Goal: Check status: Check status

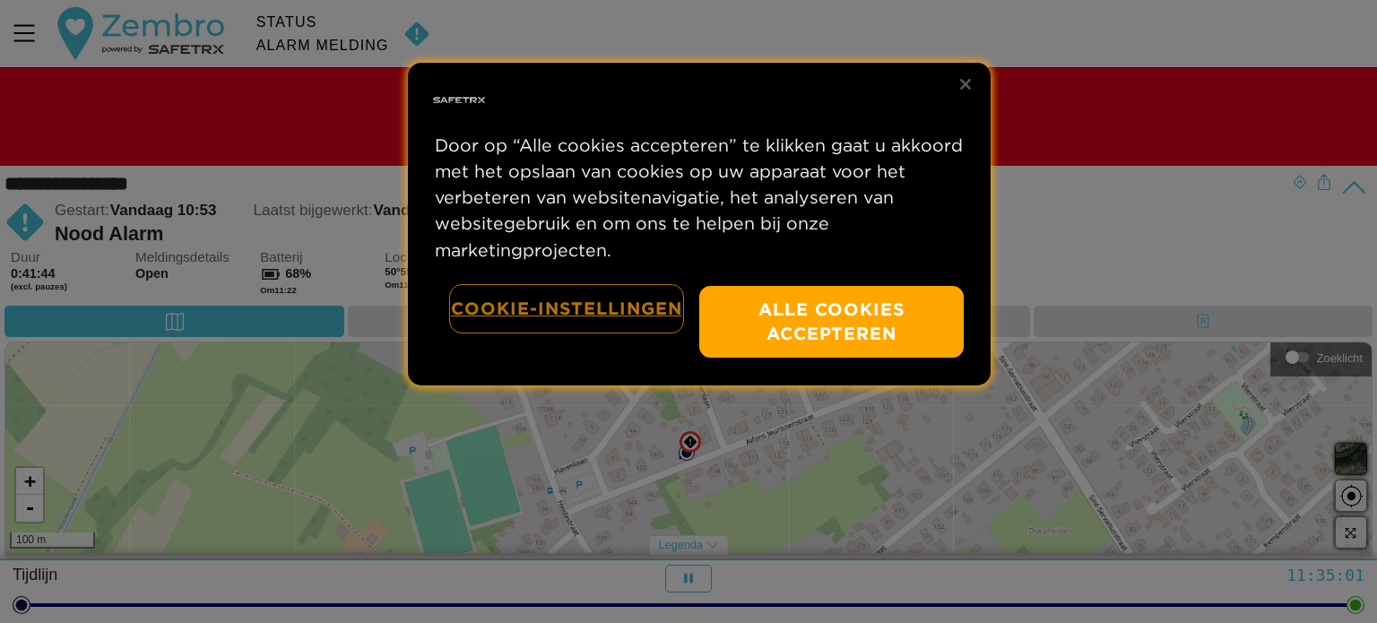
click at [550, 307] on button "Cookie-instellingen" at bounding box center [566, 309] width 231 height 46
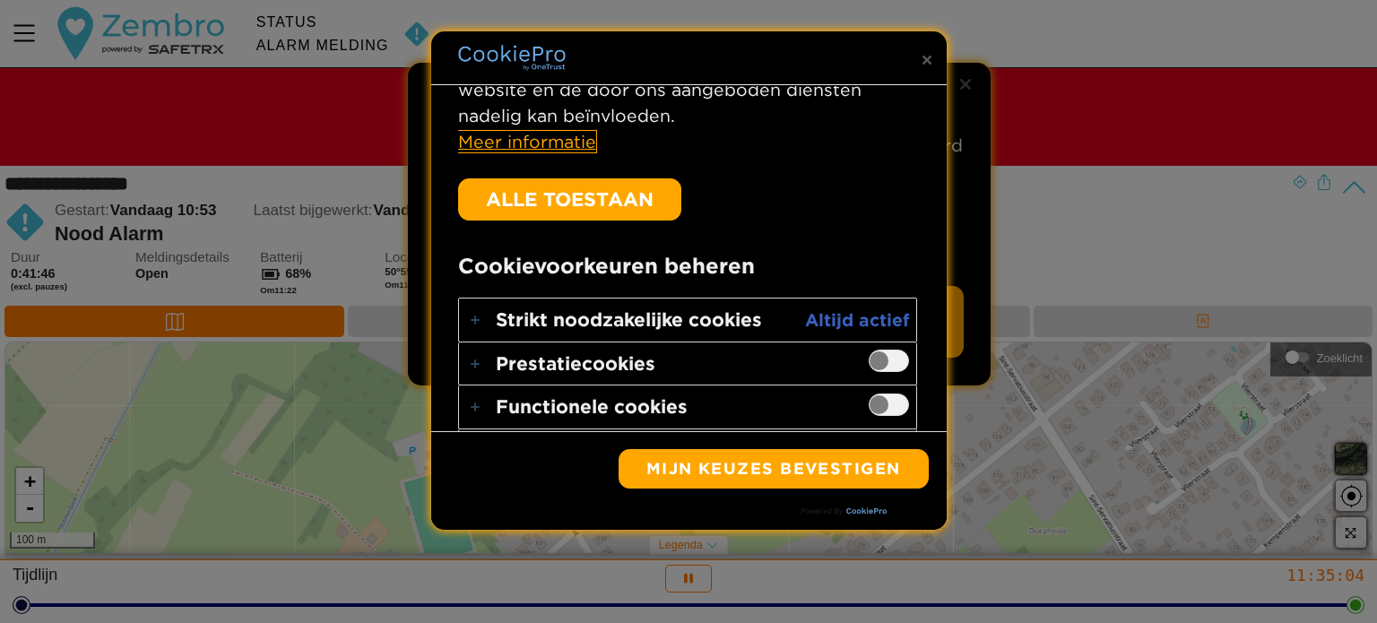
scroll to position [492, 0]
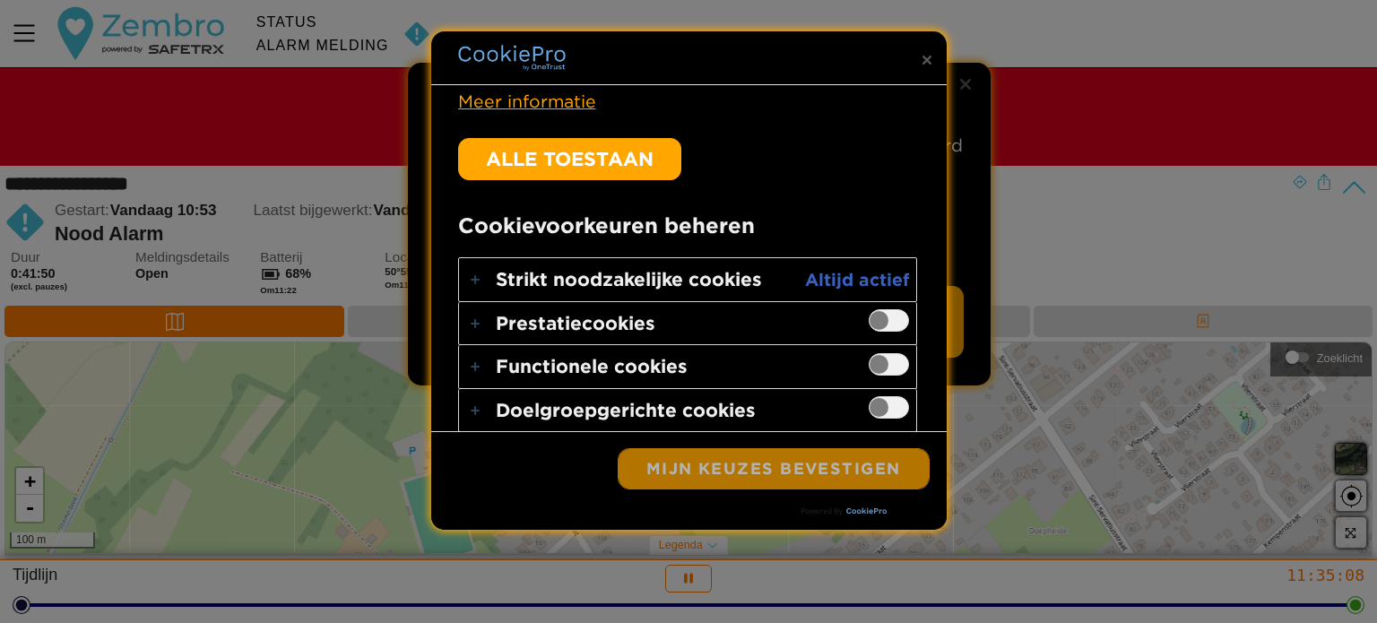
click at [762, 456] on button "Mijn keuzes bevestigen" at bounding box center [774, 468] width 310 height 39
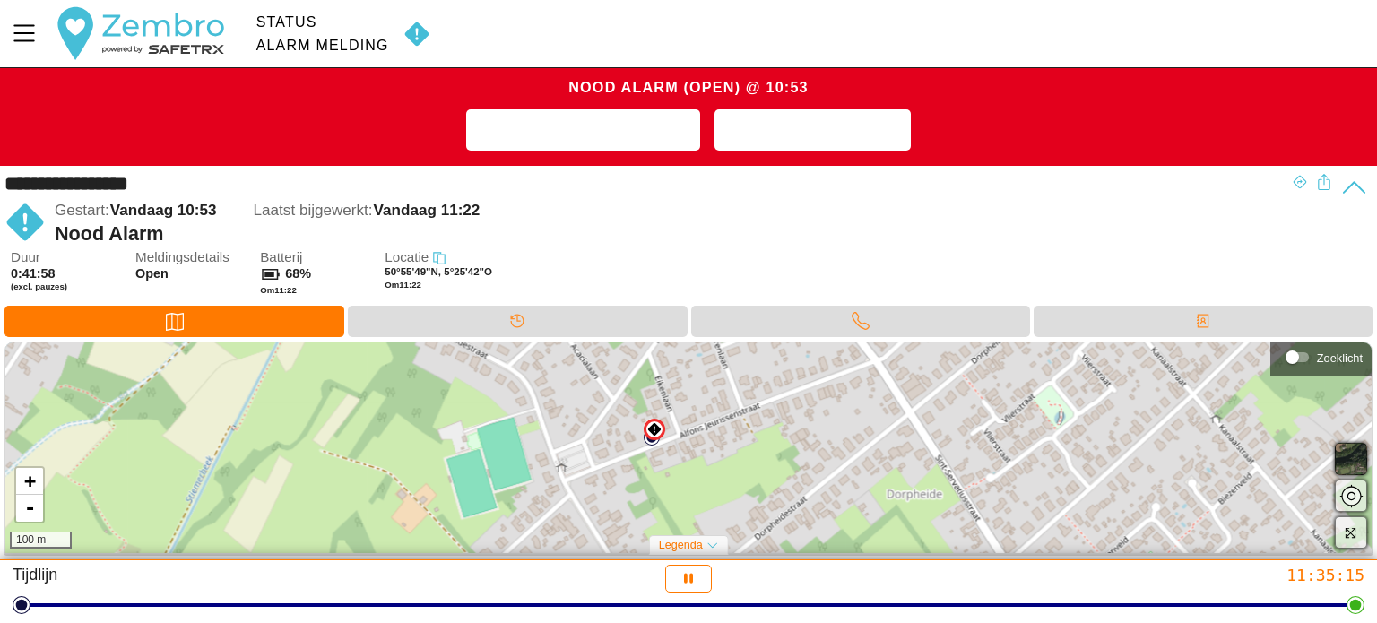
click at [1355, 186] on icon at bounding box center [1354, 188] width 28 height 28
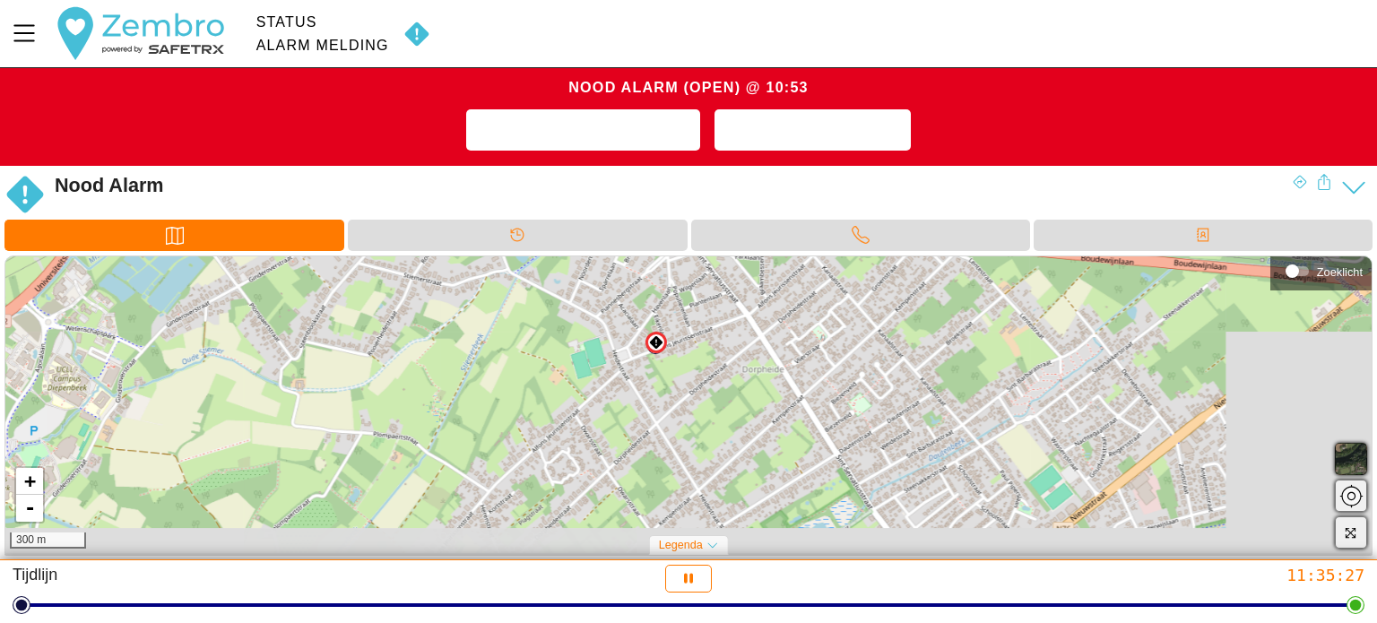
drag, startPoint x: 402, startPoint y: 408, endPoint x: 748, endPoint y: 354, distance: 350.2
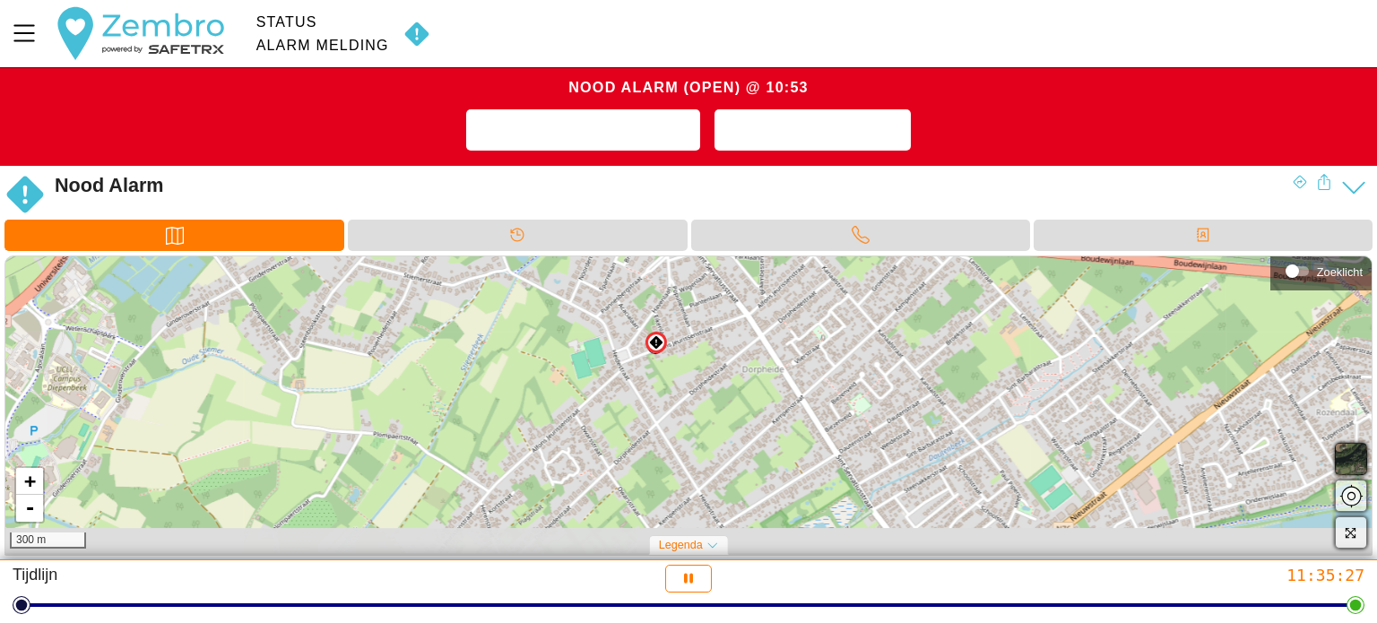
click at [748, 354] on div "+ - 300 m" at bounding box center [688, 404] width 1366 height 297
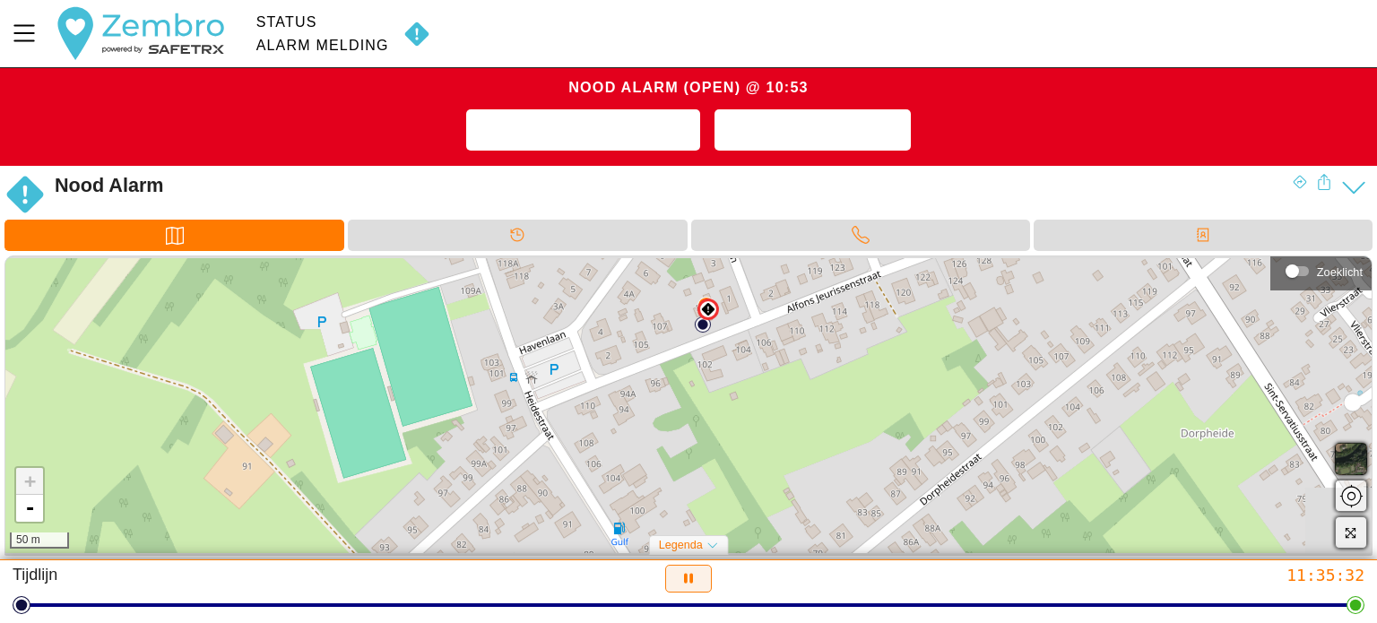
drag, startPoint x: 724, startPoint y: 394, endPoint x: 666, endPoint y: 573, distance: 188.5
click at [666, 573] on div "Nood Alarm (Open) @ 10:53 Opmerking toevoegen Melding oplossen Nood Alarm Duur …" at bounding box center [688, 311] width 1377 height 623
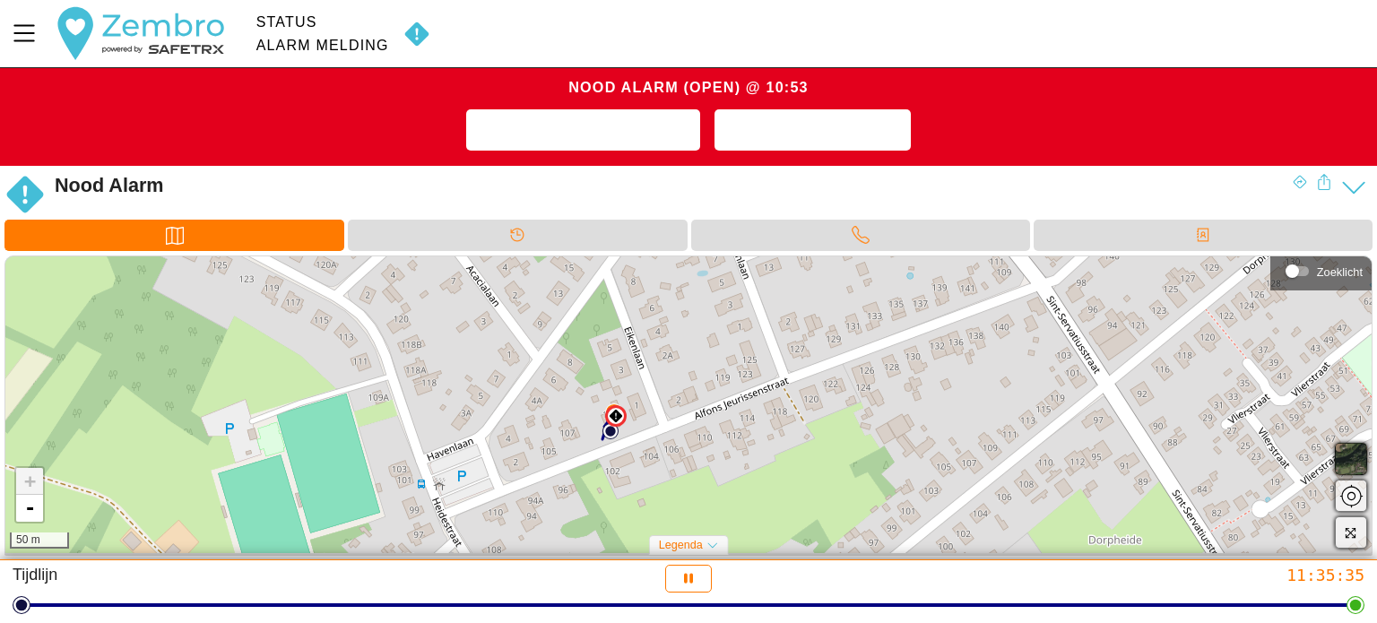
drag, startPoint x: 723, startPoint y: 402, endPoint x: 581, endPoint y: 529, distance: 191.1
click at [581, 529] on div "+ - 50 m" at bounding box center [688, 404] width 1366 height 297
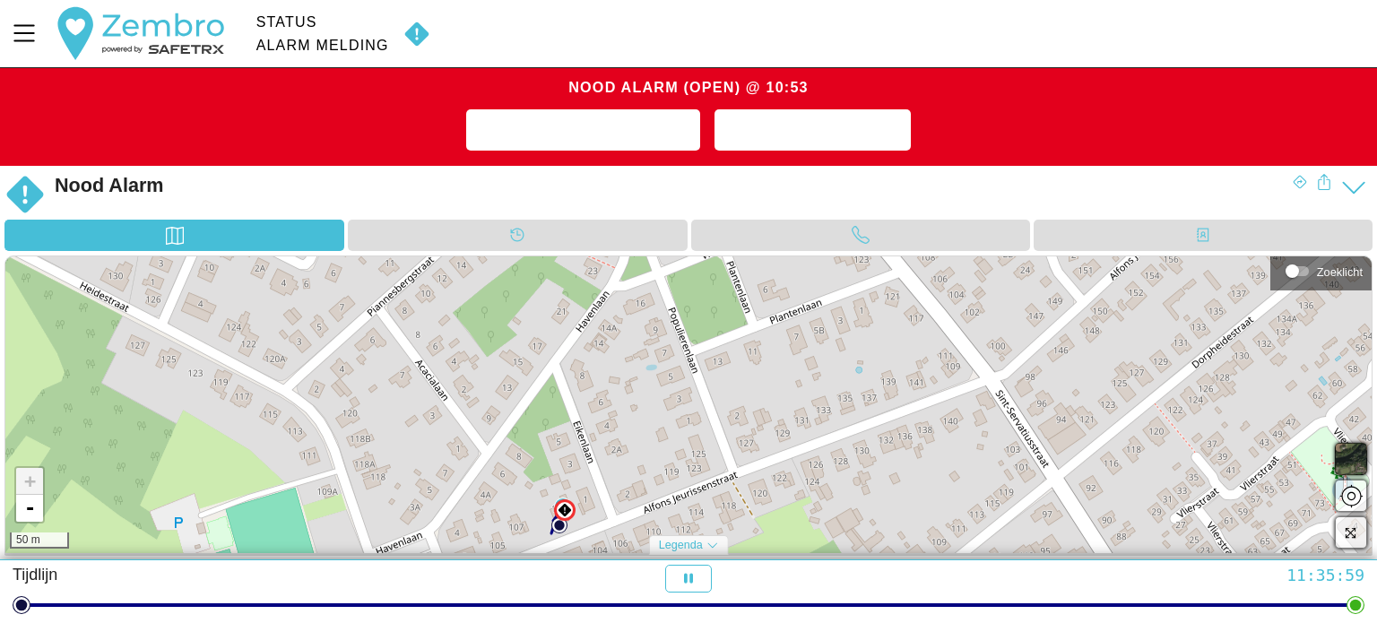
drag, startPoint x: 656, startPoint y: 336, endPoint x: 656, endPoint y: 408, distance: 71.7
click at [656, 408] on div "+ - 50 m" at bounding box center [688, 404] width 1366 height 297
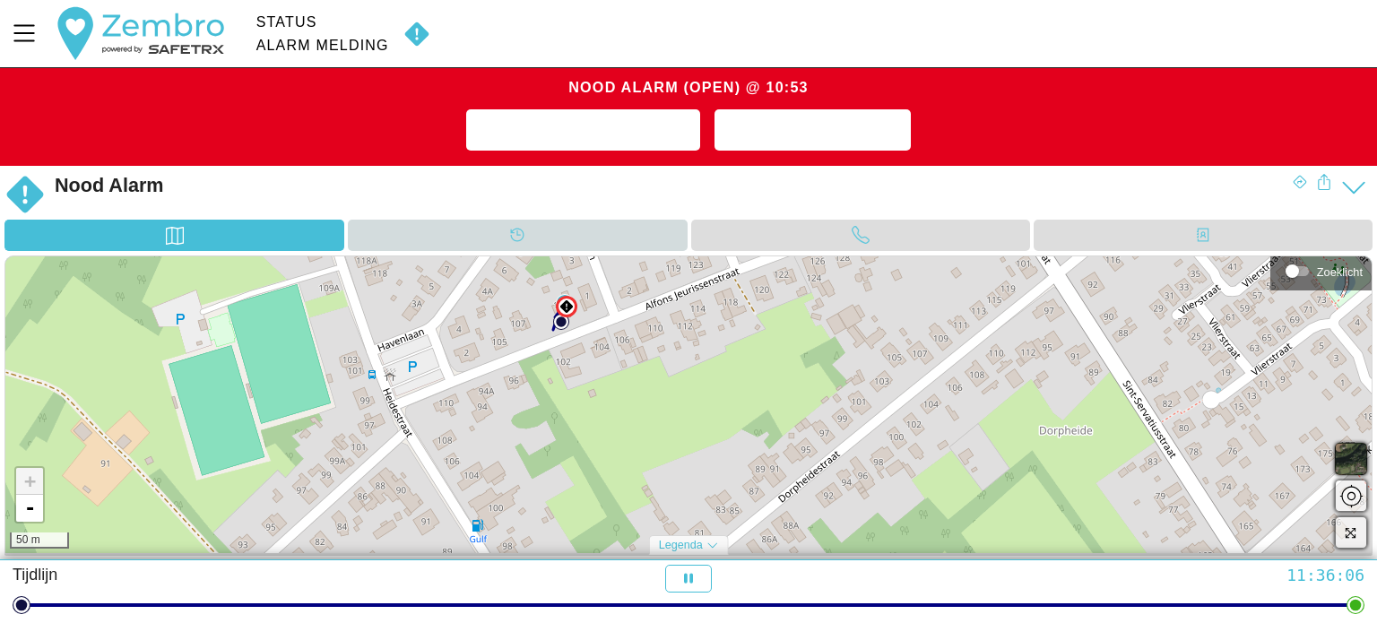
drag, startPoint x: 634, startPoint y: 418, endPoint x: 633, endPoint y: 220, distance: 198.1
click at [633, 220] on div "Nood Alarm Duur 0:42:48 (excl. pauzes) Meldingsdetails Open Batterij 68% Om 11:…" at bounding box center [688, 364] width 1377 height 394
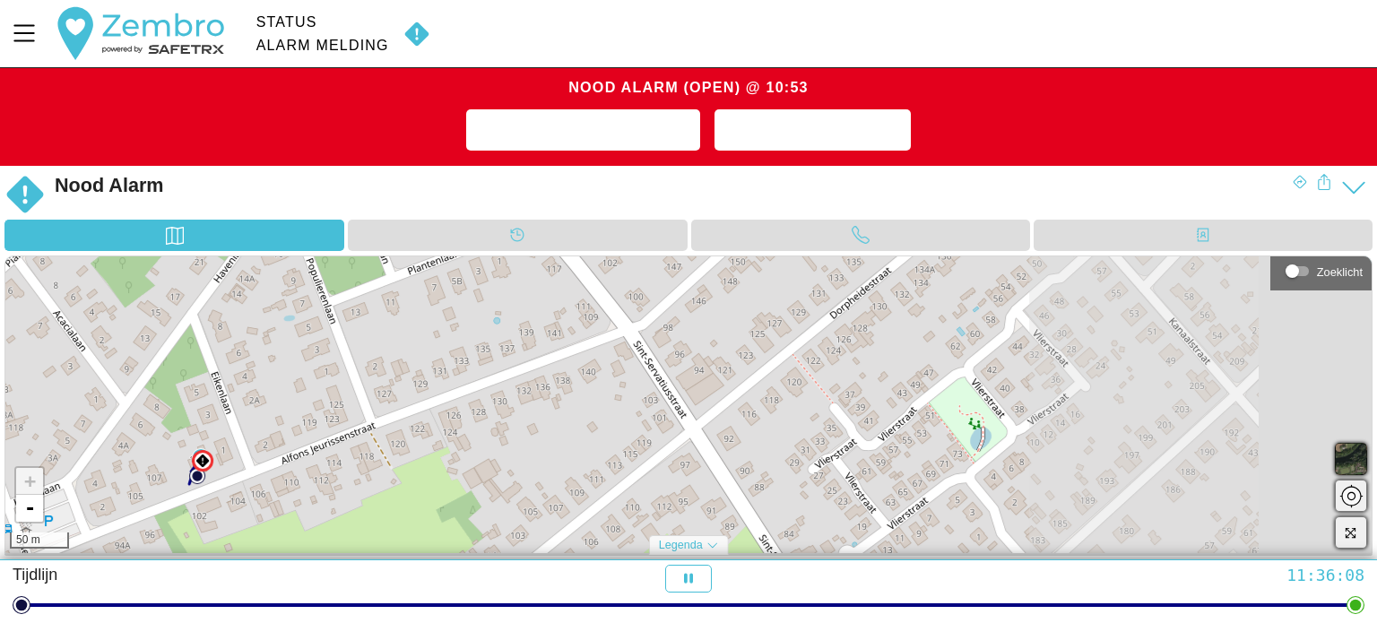
drag, startPoint x: 722, startPoint y: 311, endPoint x: 279, endPoint y: 512, distance: 486.2
click at [280, 512] on div "+ - 50 m" at bounding box center [688, 404] width 1366 height 297
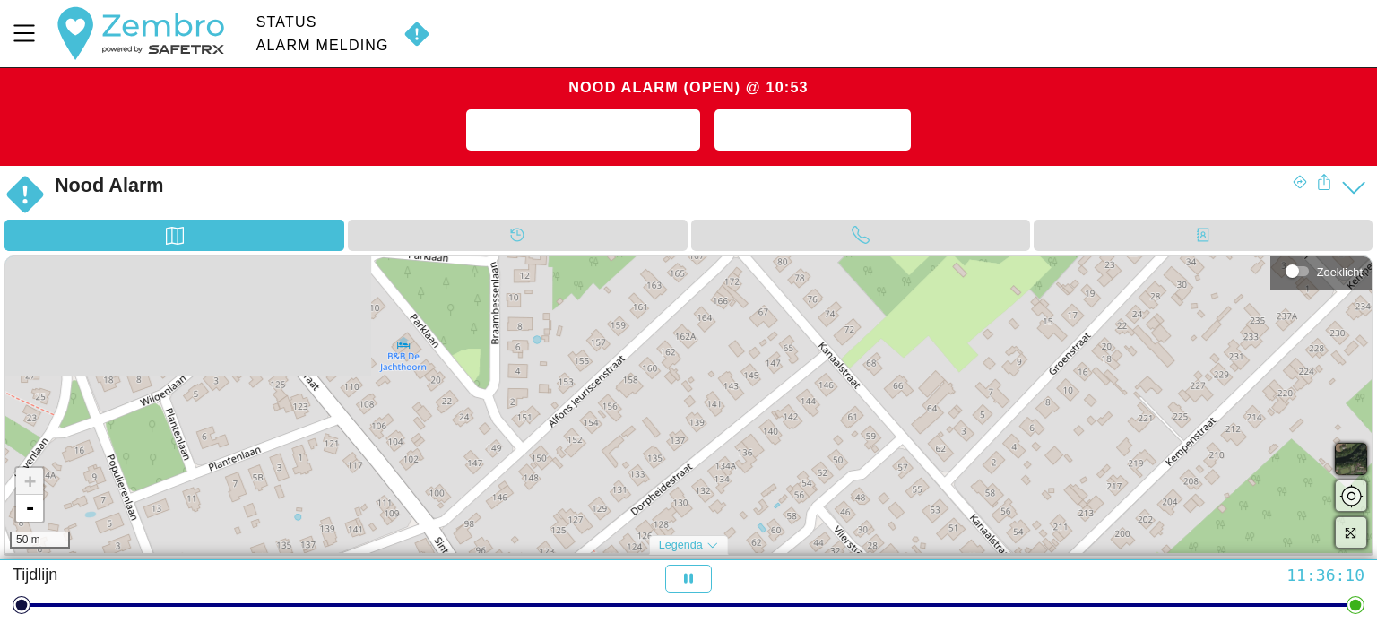
drag, startPoint x: 638, startPoint y: 323, endPoint x: 509, endPoint y: 485, distance: 207.3
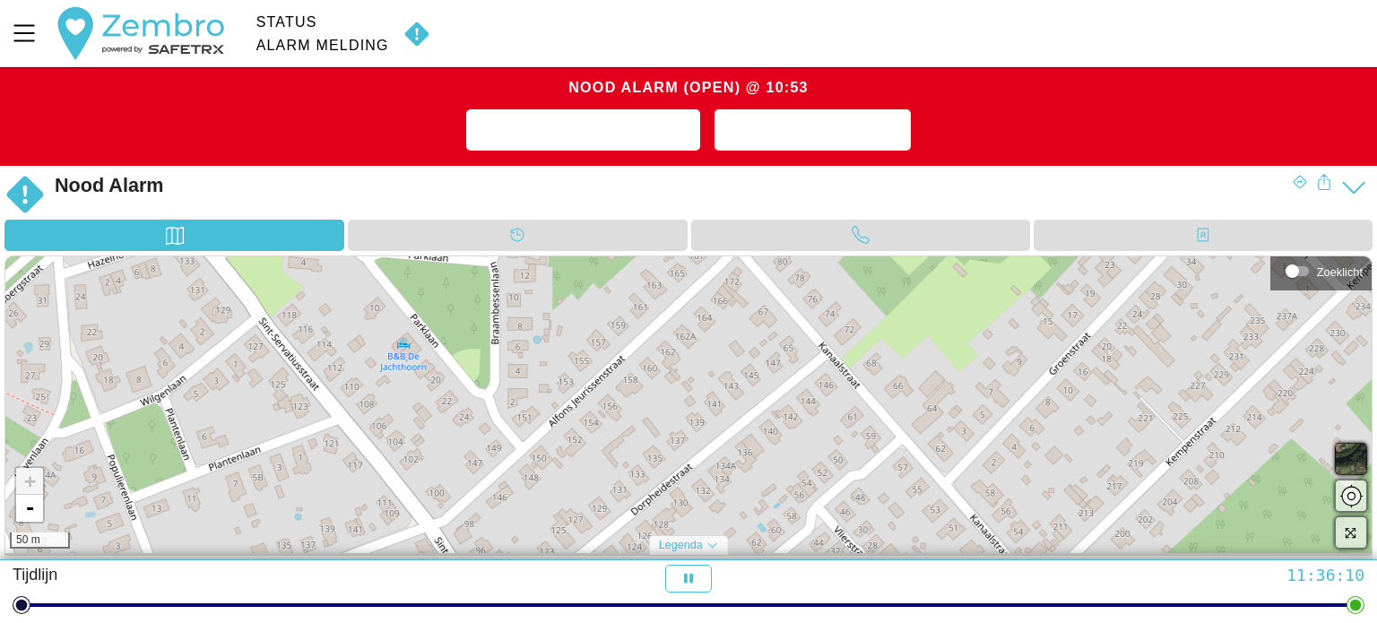
click at [509, 485] on div "+ - 50 m" at bounding box center [688, 404] width 1366 height 297
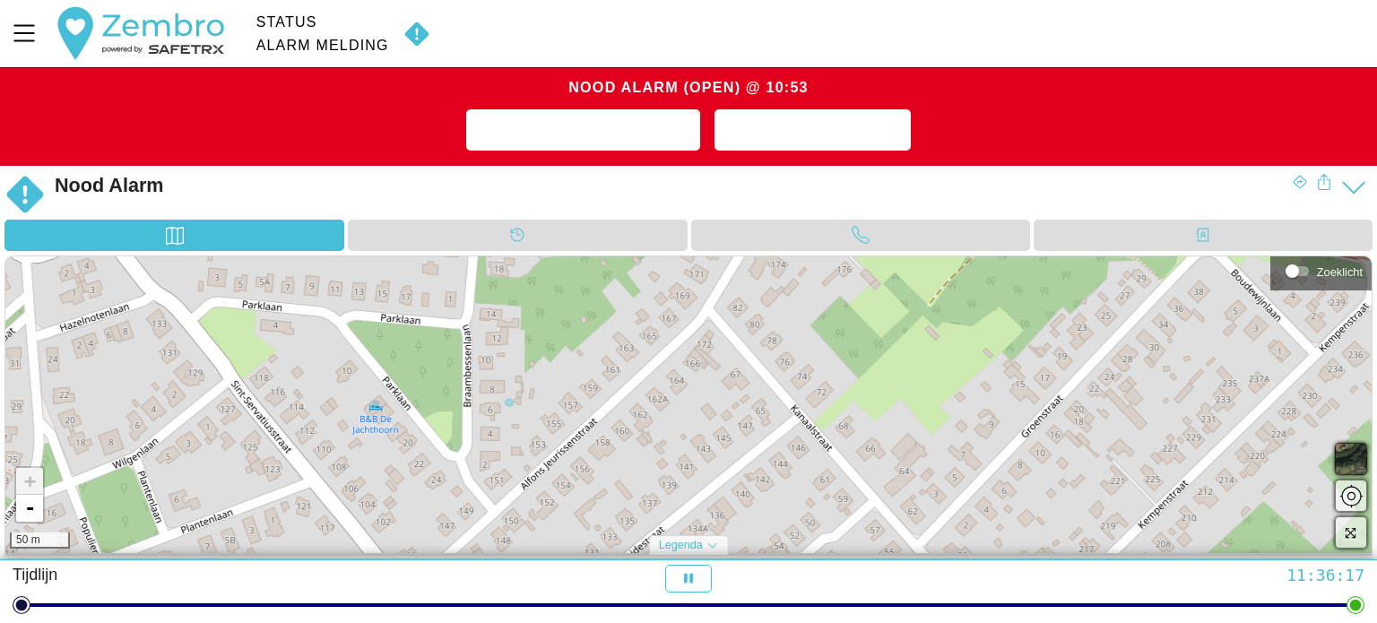
drag, startPoint x: 647, startPoint y: 343, endPoint x: 628, endPoint y: 394, distance: 53.9
click at [628, 394] on div "+ - 50 m" at bounding box center [688, 404] width 1366 height 297
